Goal: Information Seeking & Learning: Learn about a topic

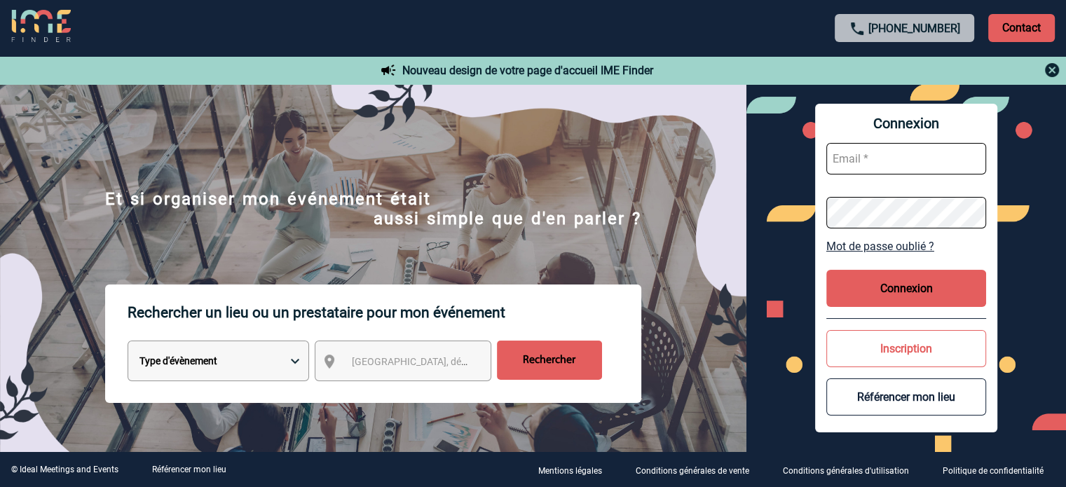
type input "jjandaux@ime-groupe.com"
click at [919, 306] on button "Connexion" at bounding box center [906, 288] width 160 height 37
click at [868, 274] on button "Connexion" at bounding box center [906, 288] width 160 height 37
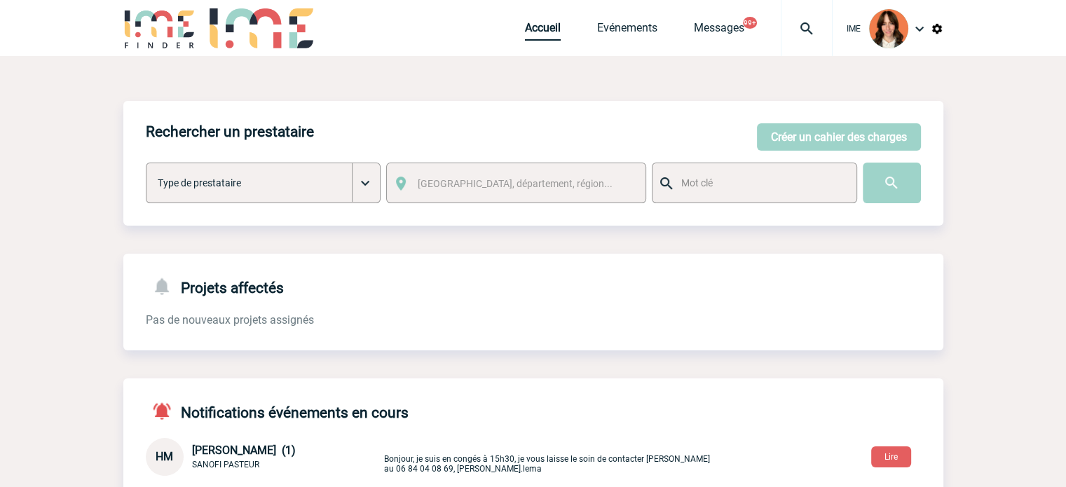
click at [541, 29] on link "Accueil" at bounding box center [543, 31] width 36 height 20
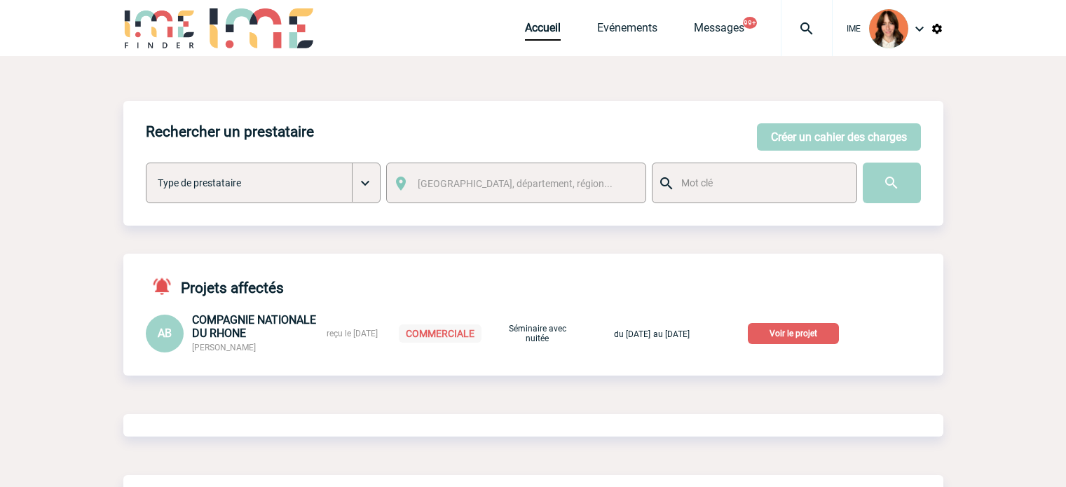
click at [805, 22] on img at bounding box center [806, 28] width 50 height 17
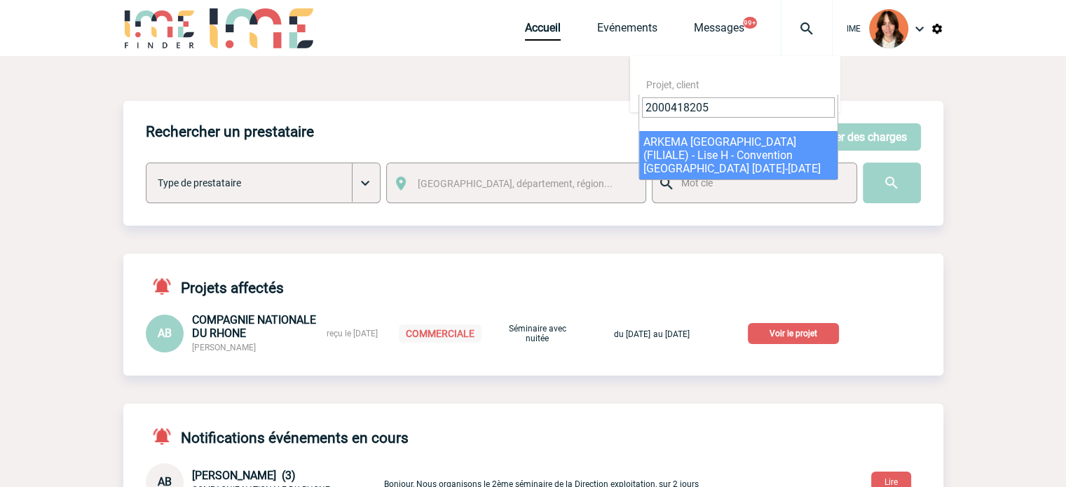
type input "2000418205"
select select "17706"
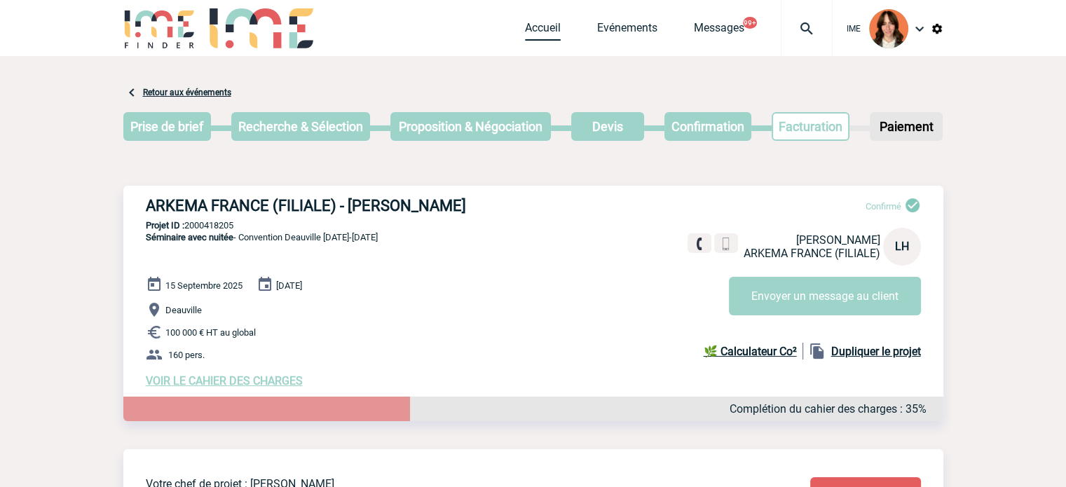
drag, startPoint x: 534, startPoint y: 33, endPoint x: 866, endPoint y: 25, distance: 332.3
click at [534, 33] on link "Accueil" at bounding box center [543, 31] width 36 height 20
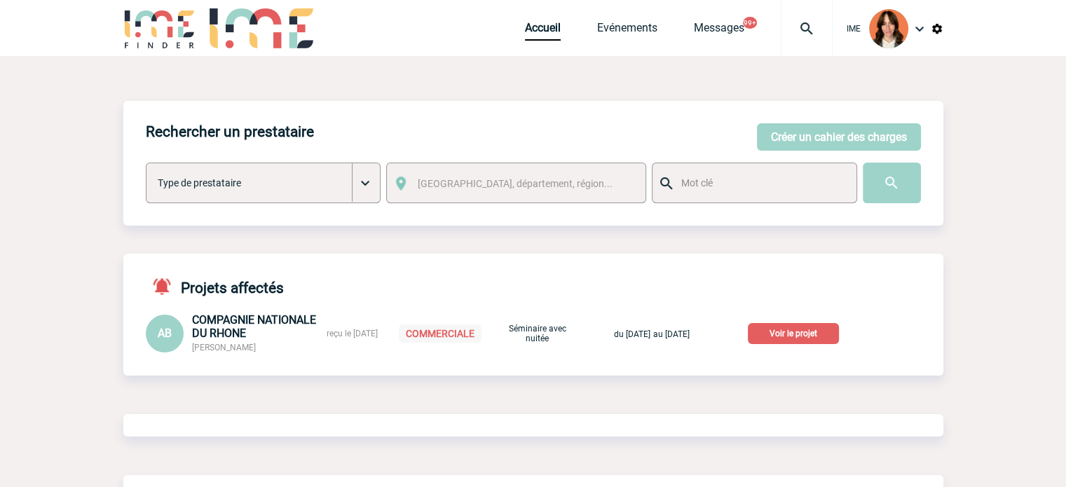
click at [796, 330] on p "Voir le projet" at bounding box center [793, 333] width 91 height 21
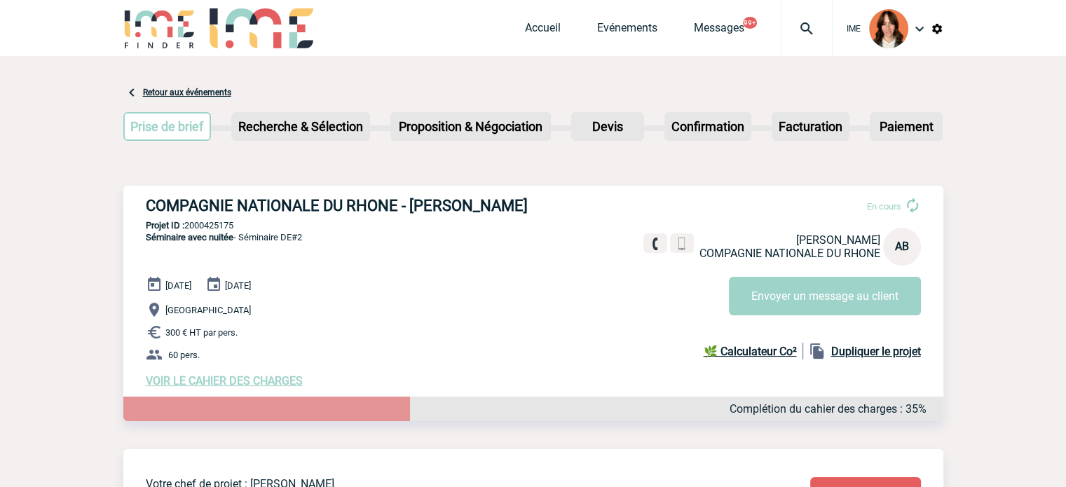
drag, startPoint x: 232, startPoint y: 212, endPoint x: 275, endPoint y: 218, distance: 43.2
click at [275, 214] on h3 "COMPAGNIE NATIONALE DU RHONE - [PERSON_NAME]" at bounding box center [356, 206] width 420 height 18
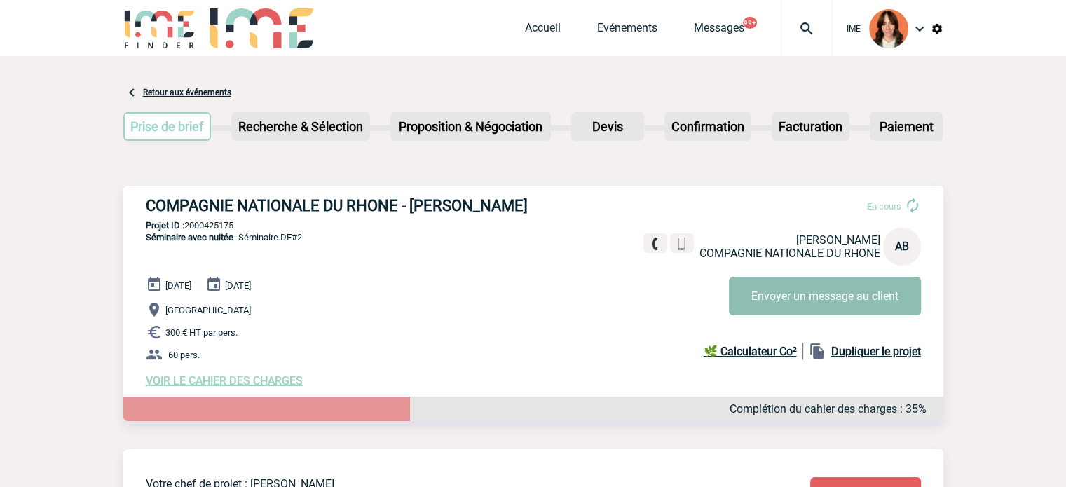
click at [813, 287] on button "Envoyer un message au client" at bounding box center [825, 296] width 192 height 39
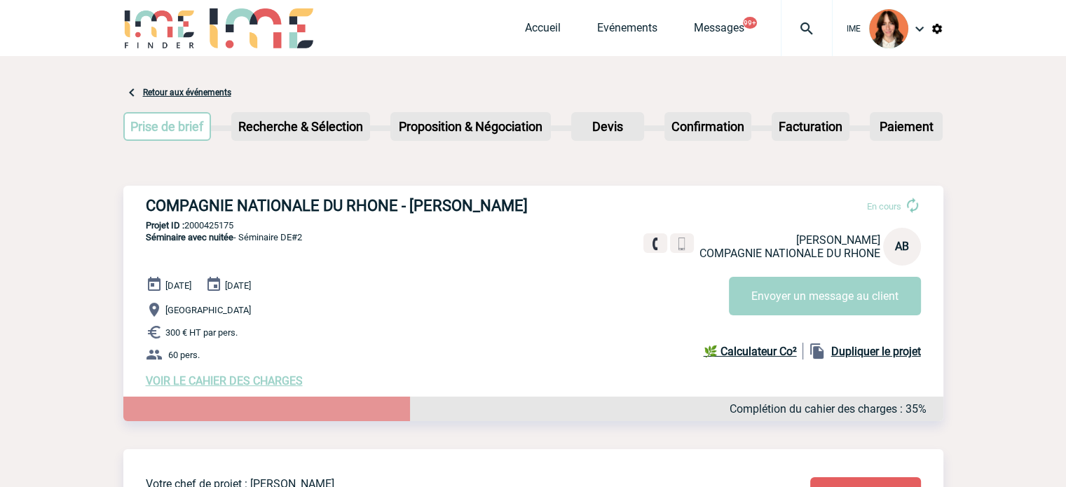
click at [232, 231] on p "Projet ID : 2000425175" at bounding box center [533, 225] width 820 height 11
copy p "2000425175"
click at [199, 231] on p "Projet ID : 2000425175" at bounding box center [533, 225] width 820 height 11
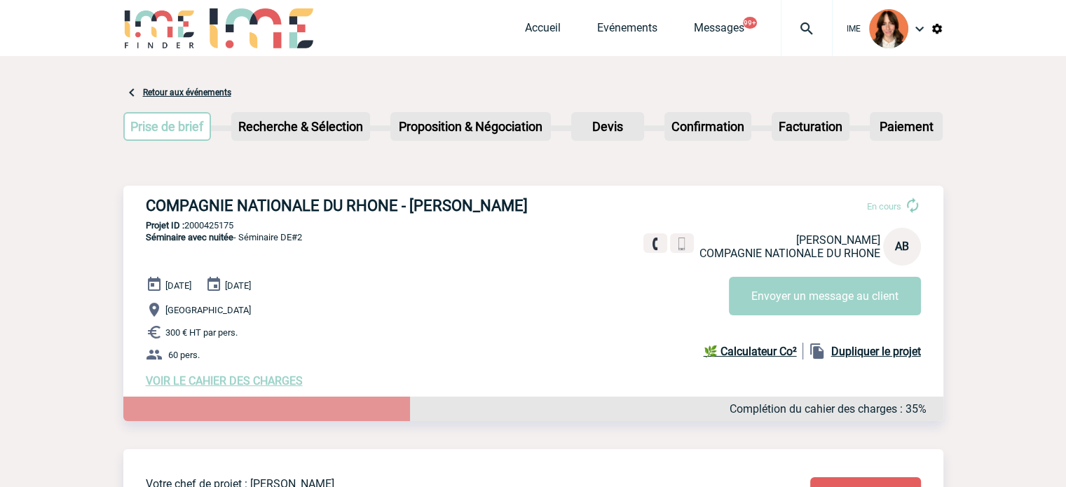
click at [446, 198] on h3 "COMPAGNIE NATIONALE DU RHONE - [PERSON_NAME]" at bounding box center [356, 206] width 420 height 18
copy h3 "Alexandra"
click at [243, 214] on h3 "COMPAGNIE NATIONALE DU RHONE - [PERSON_NAME]" at bounding box center [356, 206] width 420 height 18
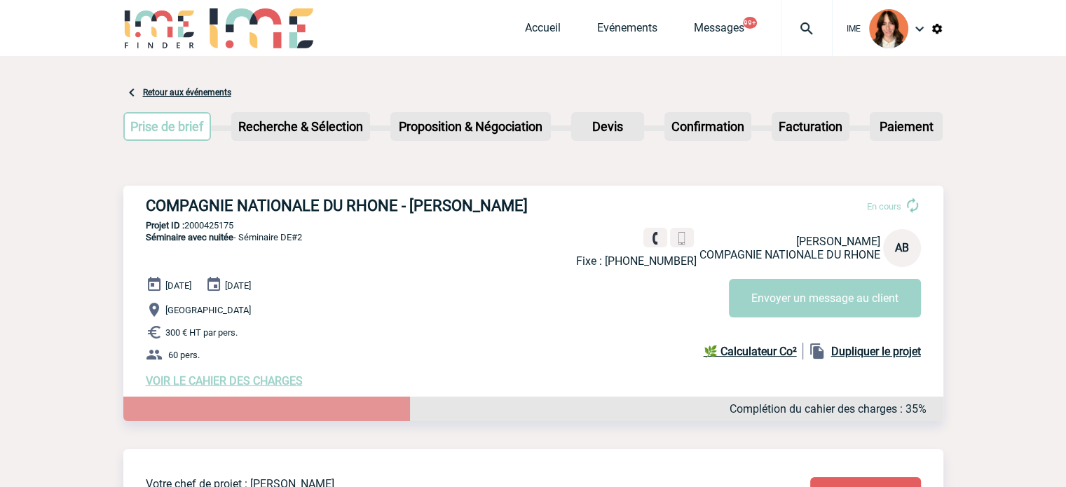
copy h3 "BOUCHAREYCHAS"
click at [529, 29] on link "Accueil" at bounding box center [543, 31] width 36 height 20
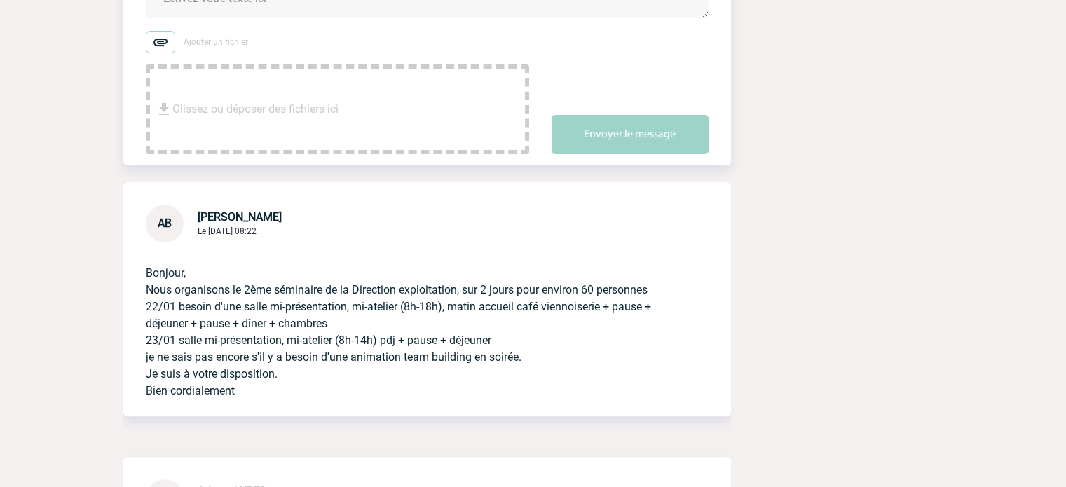
scroll to position [561, 0]
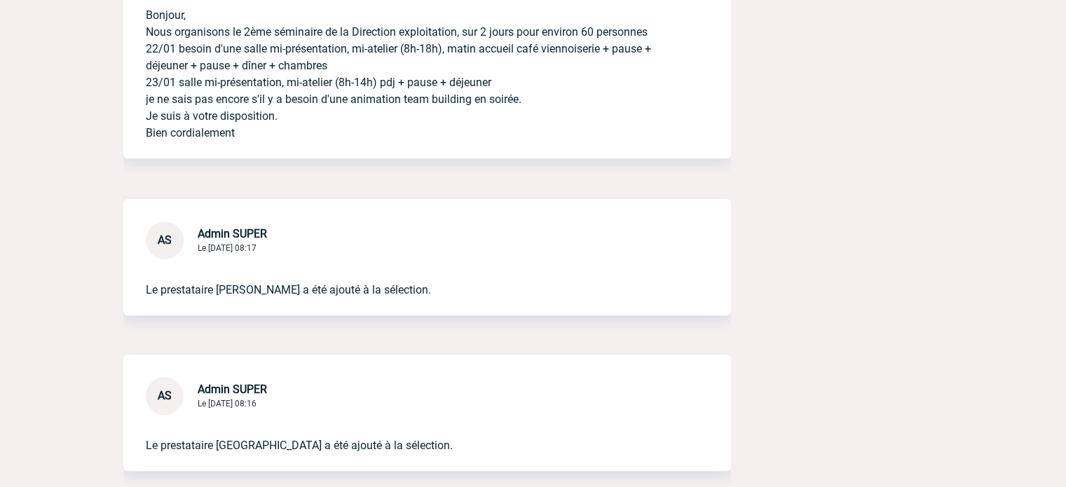
drag, startPoint x: 214, startPoint y: 109, endPoint x: 268, endPoint y: 158, distance: 72.9
click at [268, 158] on div "Bonjour, Nous organisons le 2ème séminaire de la Direction exploitation, sur 2 …" at bounding box center [427, 72] width 608 height 174
copy p "Bonjour, Nous organisons le 2ème séminaire de la Direction exploitation, sur 2 …"
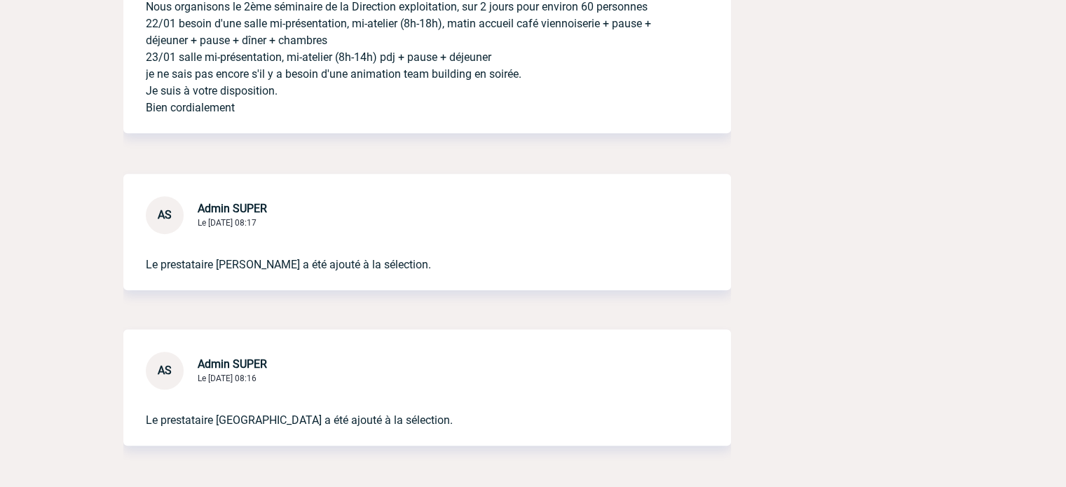
scroll to position [631, 0]
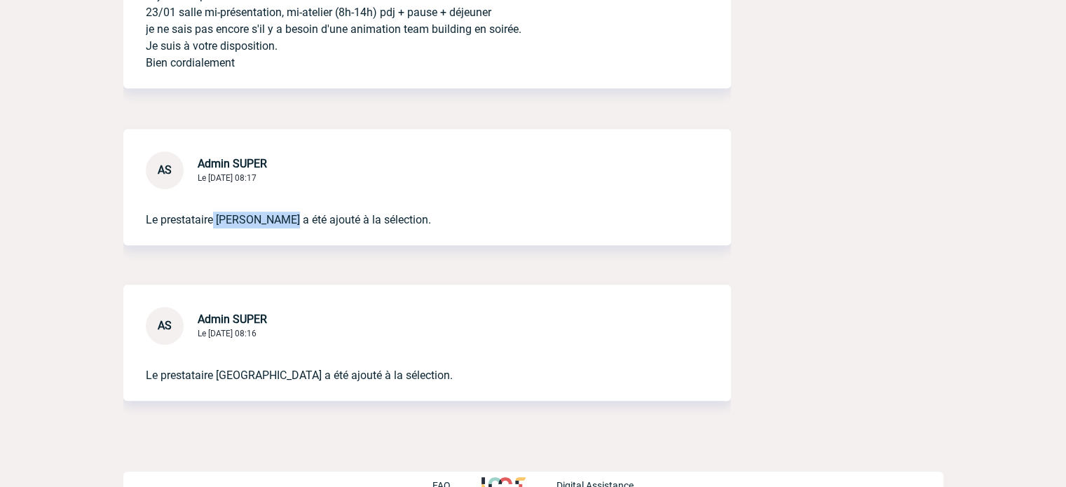
drag, startPoint x: 213, startPoint y: 237, endPoint x: 280, endPoint y: 238, distance: 67.3
click at [280, 228] on p "Le prestataire [PERSON_NAME] a été ajouté à la sélection." at bounding box center [407, 208] width 523 height 39
copy p "[PERSON_NAME] a"
drag, startPoint x: 217, startPoint y: 393, endPoint x: 323, endPoint y: 395, distance: 106.5
click at [323, 384] on p "Le prestataire [GEOGRAPHIC_DATA] a été ajouté à la sélection." at bounding box center [407, 364] width 523 height 39
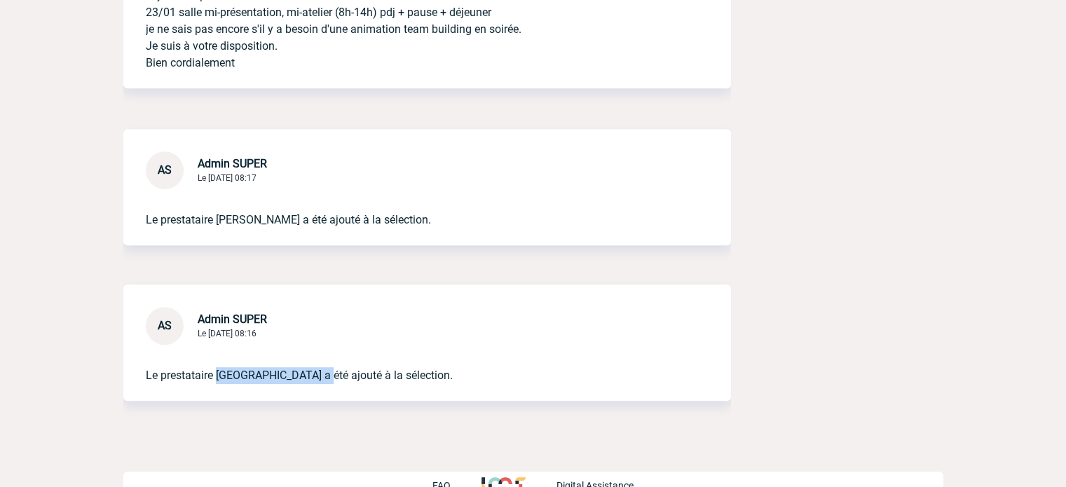
copy p "[GEOGRAPHIC_DATA]"
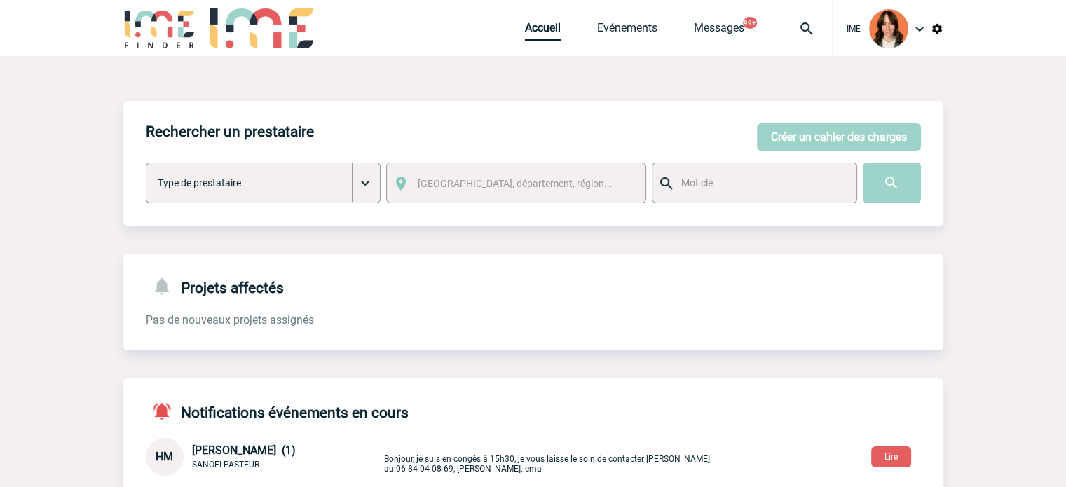
click at [534, 36] on link "Accueil" at bounding box center [543, 31] width 36 height 20
drag, startPoint x: 547, startPoint y: 17, endPoint x: 546, endPoint y: 25, distance: 7.7
click at [547, 19] on div "Accueil Evénements Messages 99+ Projet, client Projet, client" at bounding box center [679, 28] width 308 height 56
click at [545, 28] on link "Accueil" at bounding box center [543, 31] width 36 height 20
drag, startPoint x: 549, startPoint y: 27, endPoint x: 617, endPoint y: 27, distance: 67.3
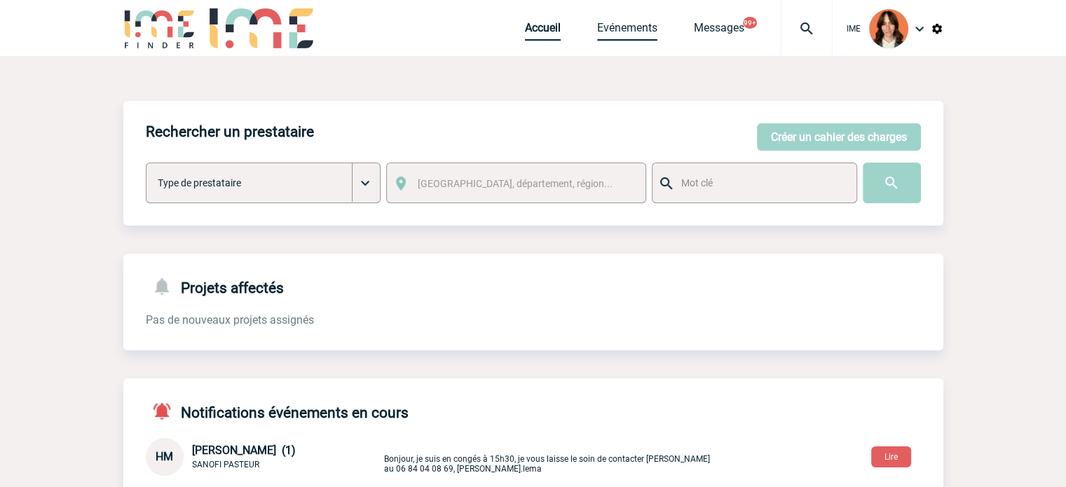
click at [549, 27] on link "Accueil" at bounding box center [543, 31] width 36 height 20
click at [811, 19] on div at bounding box center [807, 28] width 52 height 56
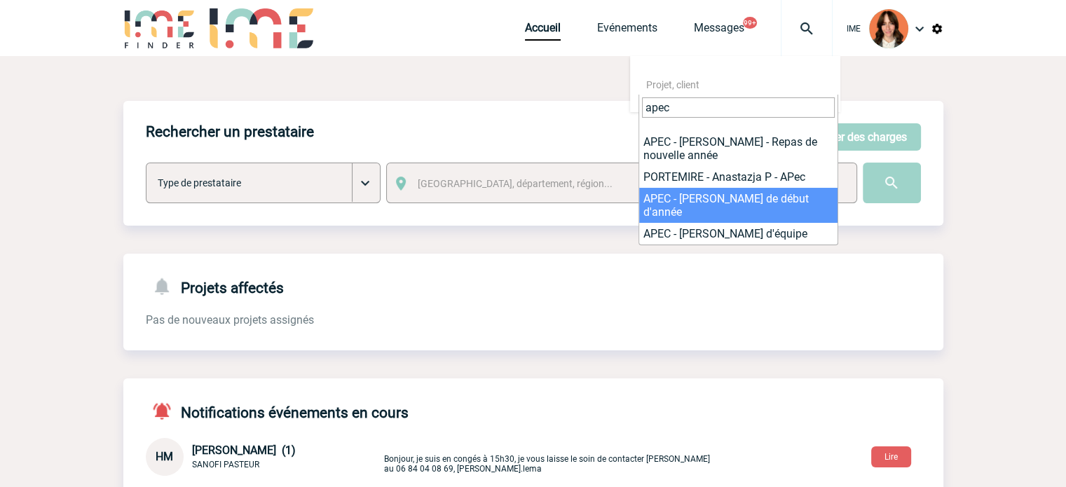
type input "apec"
click at [533, 37] on link "Accueil" at bounding box center [543, 31] width 36 height 20
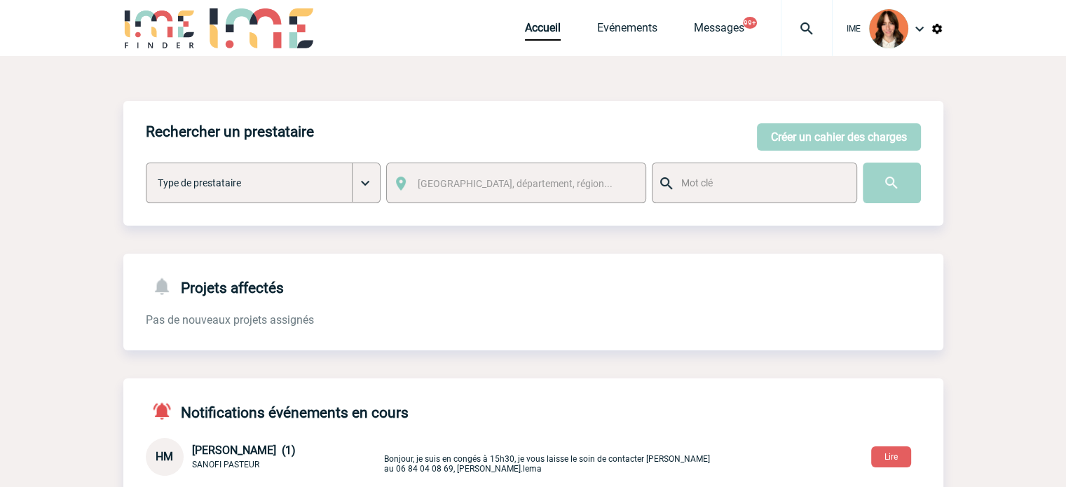
click at [521, 27] on div "IME Accueil Evénements 99+" at bounding box center [533, 30] width 820 height 60
click at [528, 29] on link "Accueil" at bounding box center [543, 31] width 36 height 20
click at [542, 24] on link "Accueil" at bounding box center [543, 31] width 36 height 20
click at [563, 33] on span "Accueil" at bounding box center [561, 27] width 72 height 13
click at [552, 34] on link "Accueil" at bounding box center [543, 31] width 36 height 20
